Goal: Communication & Community: Answer question/provide support

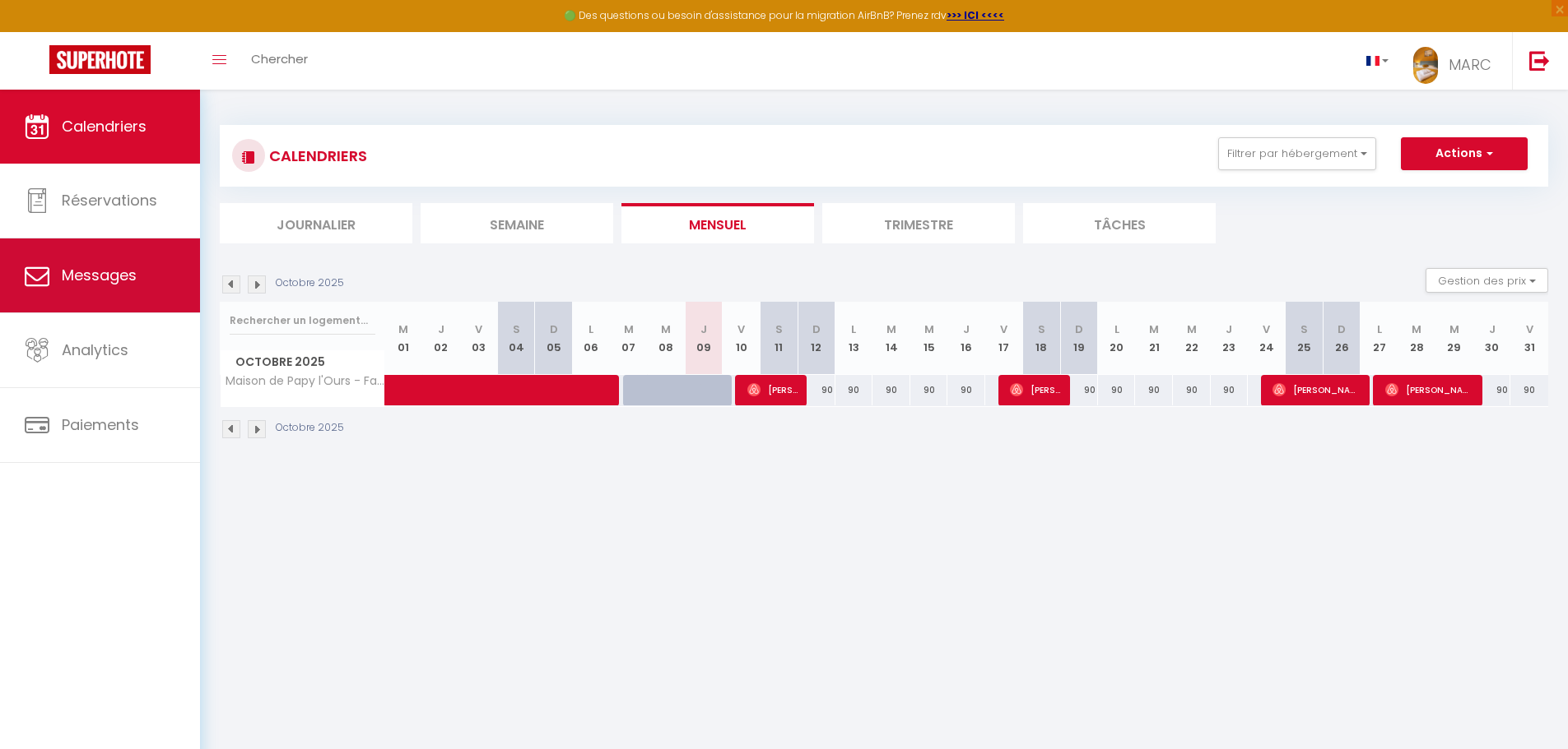
click at [111, 279] on span "Messages" at bounding box center [99, 275] width 75 height 20
select select "message"
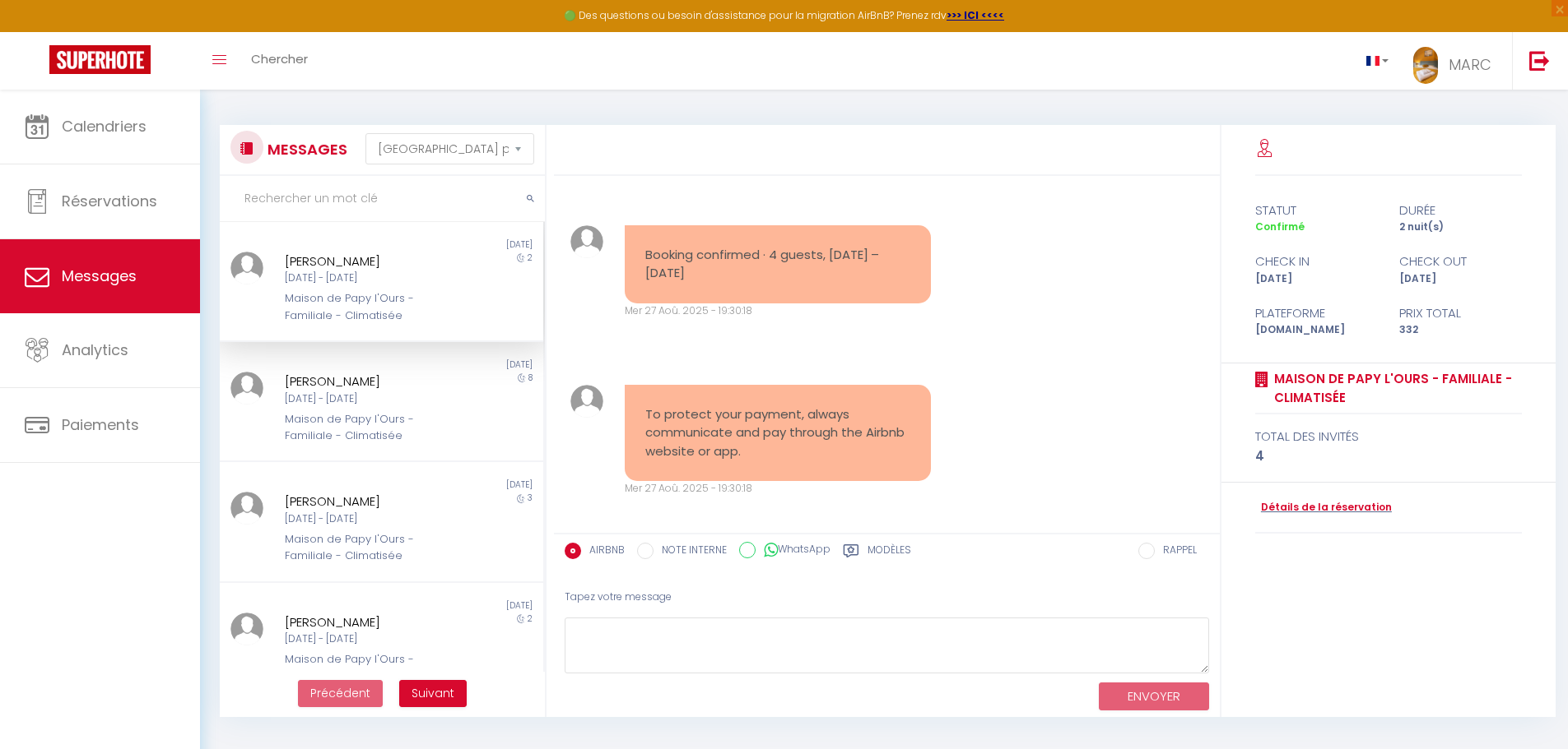
scroll to position [3281, 0]
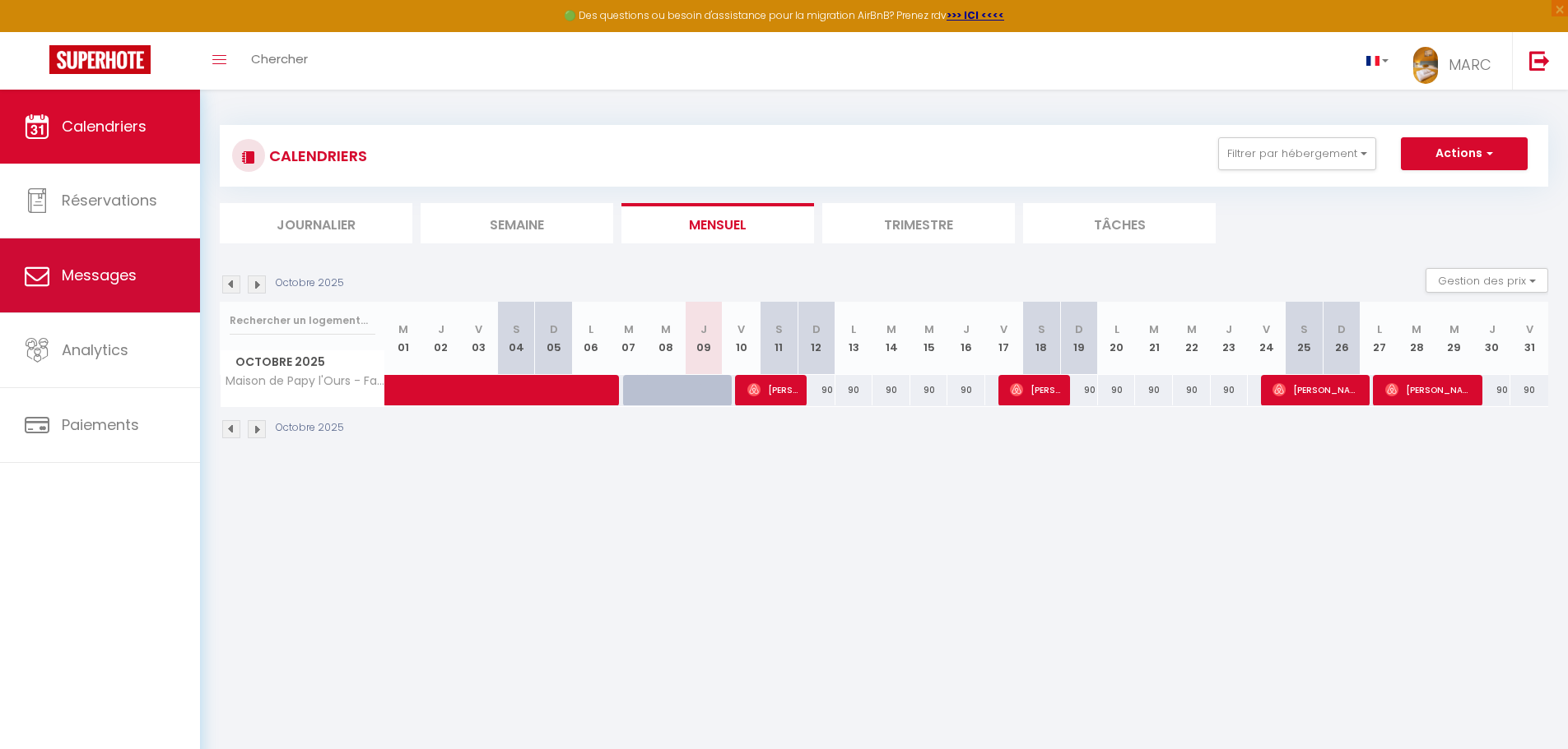
click at [89, 280] on span "Messages" at bounding box center [99, 275] width 75 height 20
select select "message"
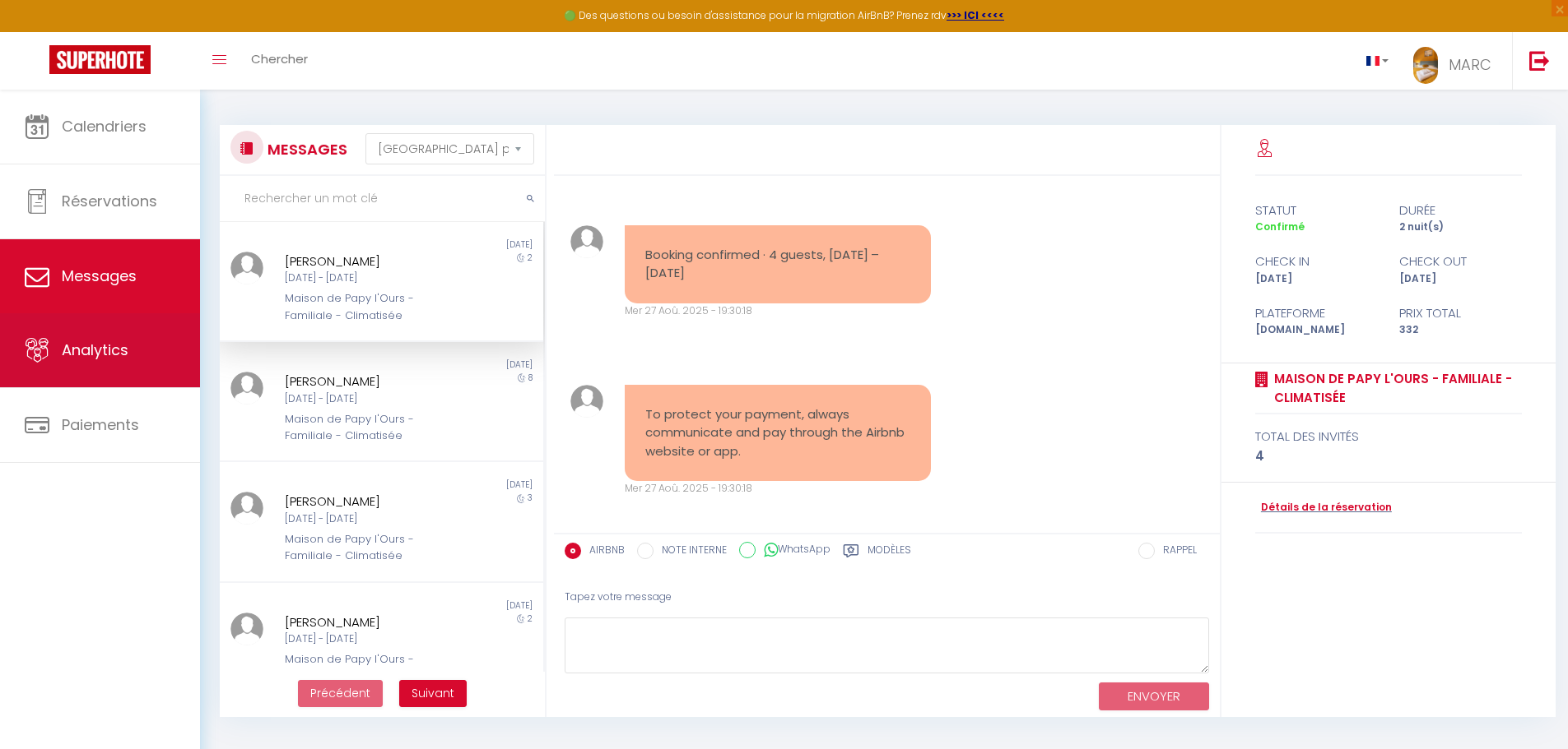
scroll to position [3281, 0]
